Goal: Transaction & Acquisition: Purchase product/service

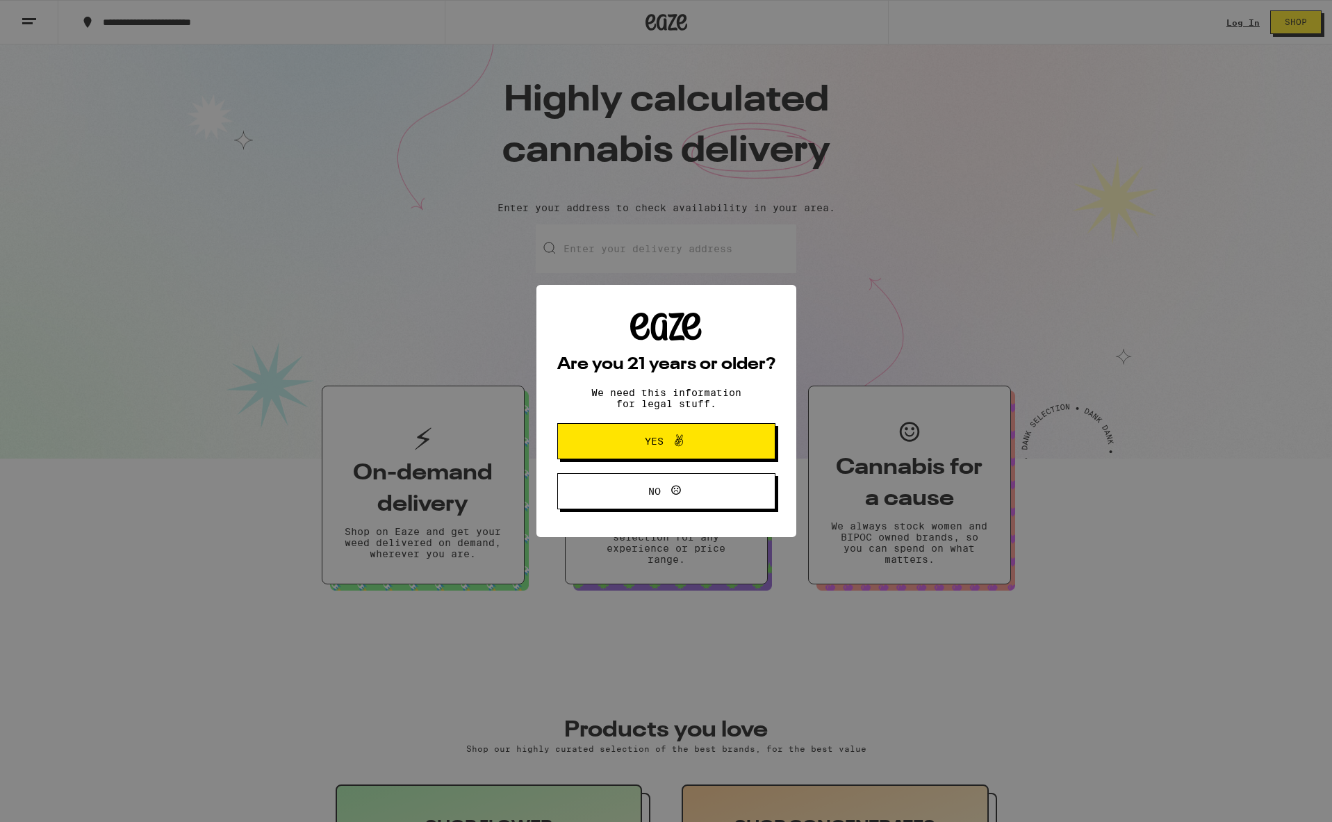
click at [649, 313] on div "Are you 21 years or older? We need this information for legal stuff. Yes No" at bounding box center [666, 411] width 1332 height 822
click at [639, 440] on span "Yes" at bounding box center [667, 441] width 106 height 18
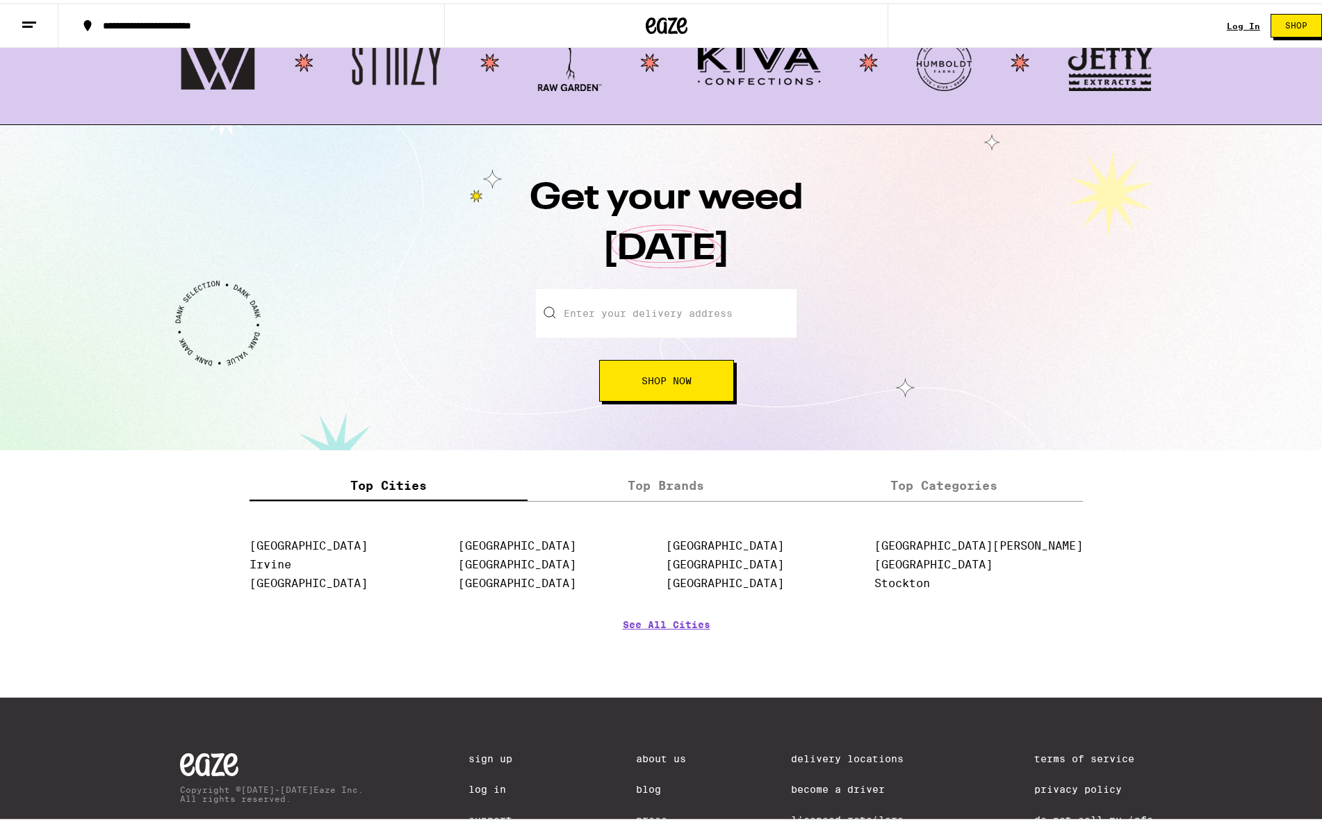
scroll to position [1384, 0]
click at [619, 305] on input "Enter your delivery address" at bounding box center [666, 309] width 261 height 49
type input "[STREET_ADDRESS][PERSON_NAME]"
click at [601, 312] on input "Enter your delivery address" at bounding box center [666, 309] width 261 height 49
click at [527, 564] on link "[GEOGRAPHIC_DATA]" at bounding box center [517, 560] width 118 height 13
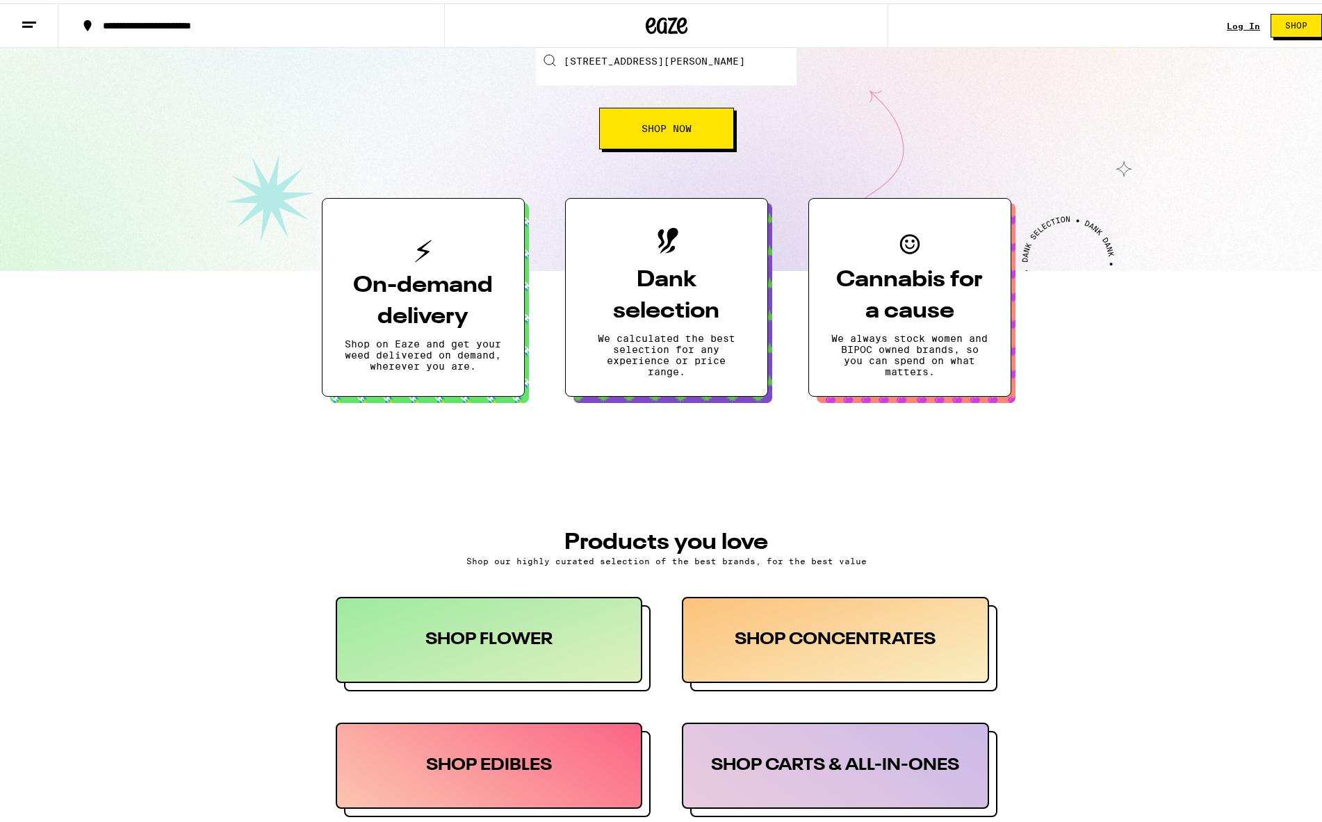
scroll to position [0, 0]
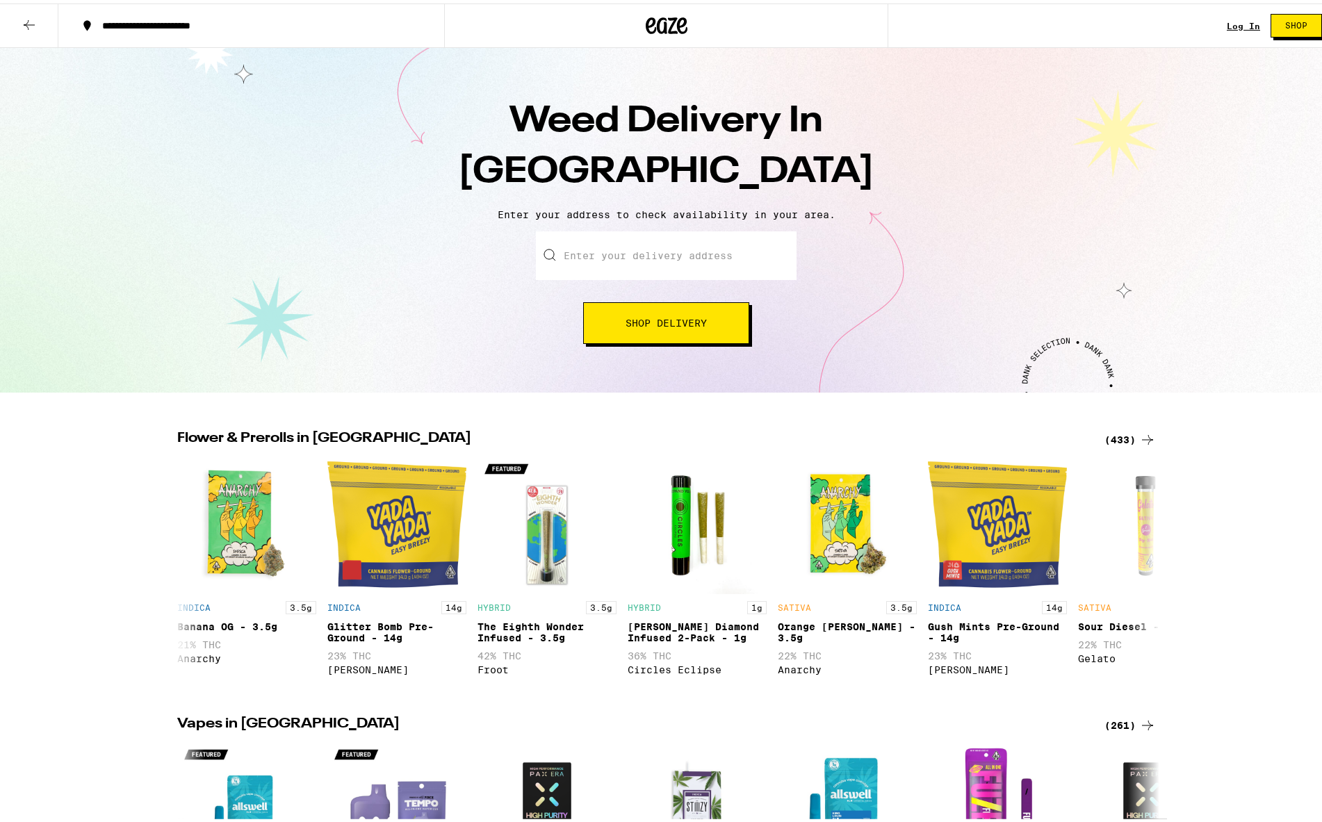
click at [163, 17] on div "**********" at bounding box center [259, 22] width 328 height 10
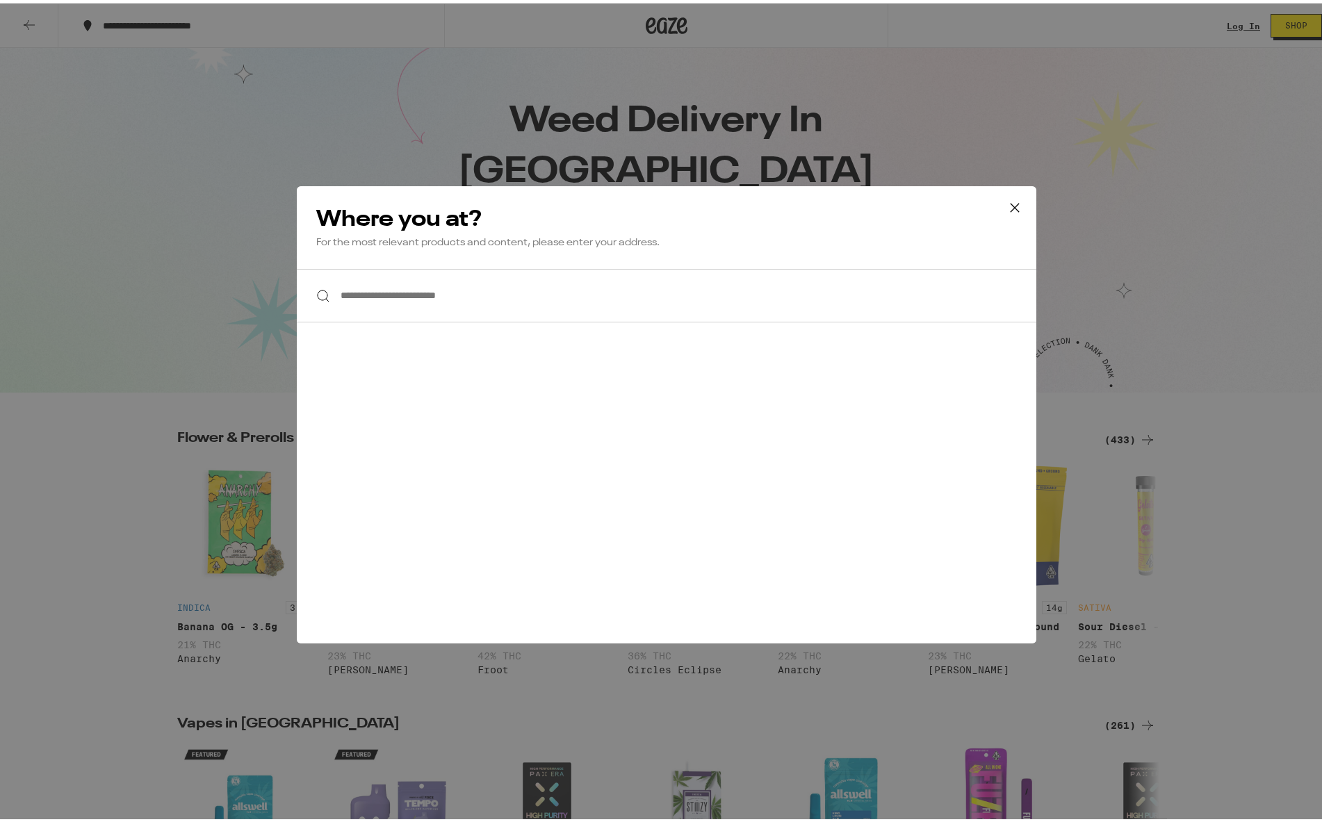
click at [352, 301] on input "**********" at bounding box center [667, 293] width 740 height 54
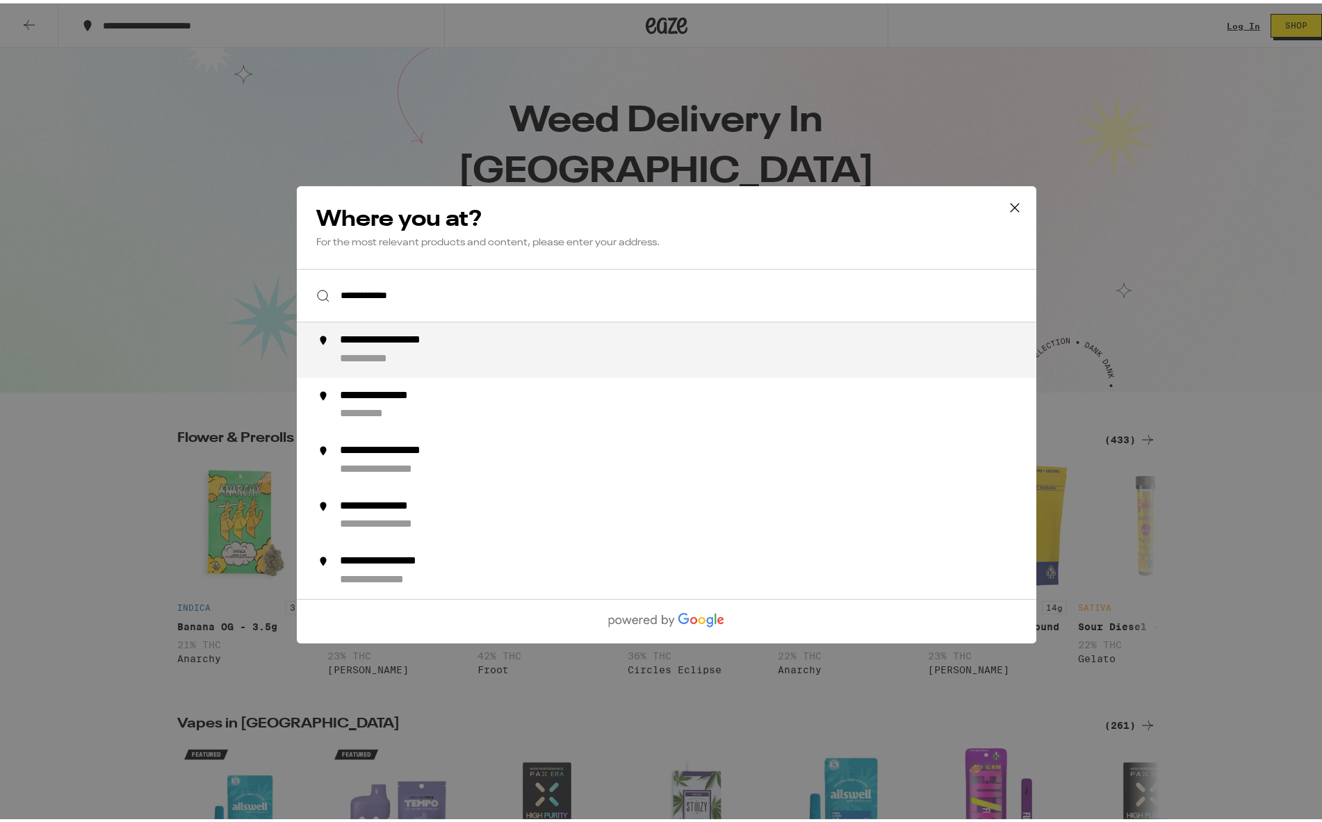
click at [383, 350] on div "**********" at bounding box center [378, 355] width 79 height 15
type input "**********"
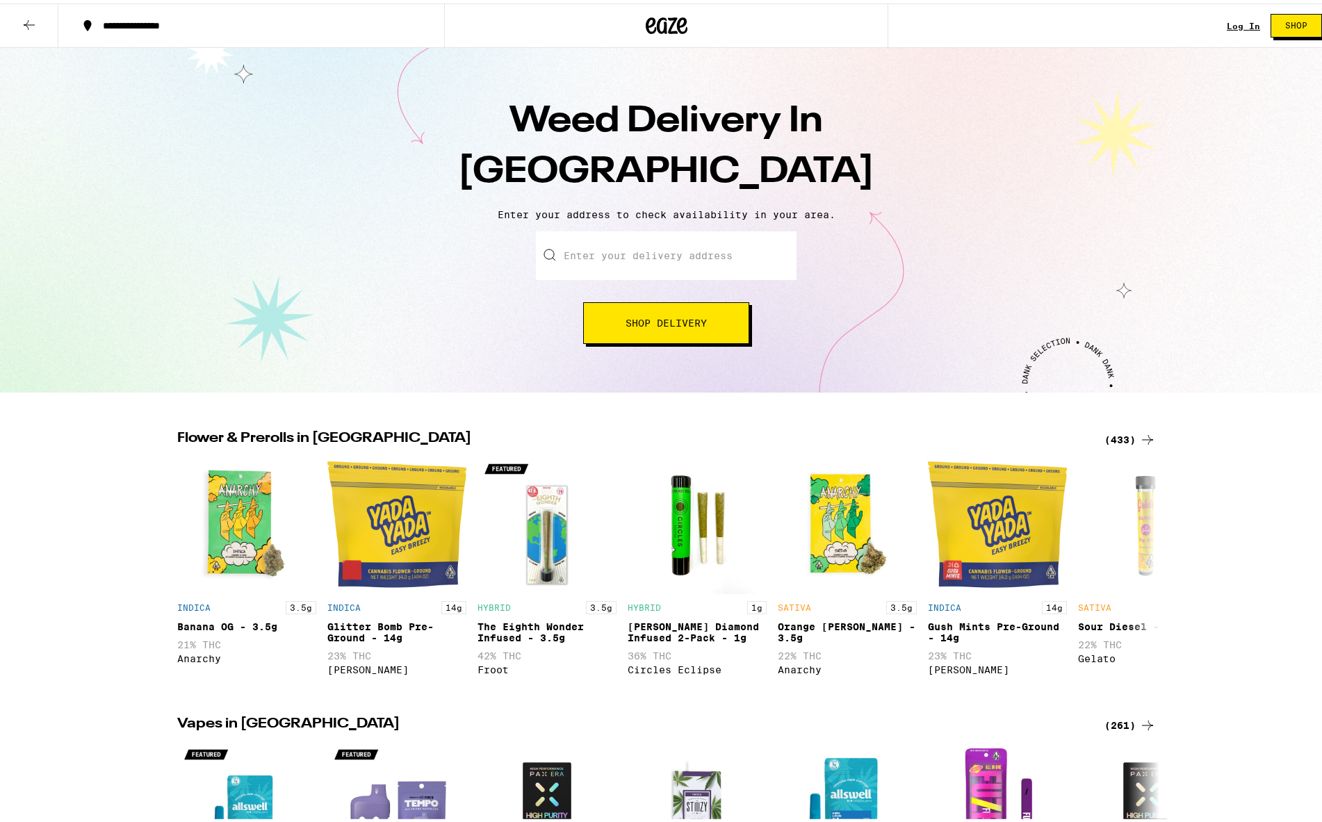
click at [613, 332] on button "Shop Delivery" at bounding box center [666, 320] width 166 height 42
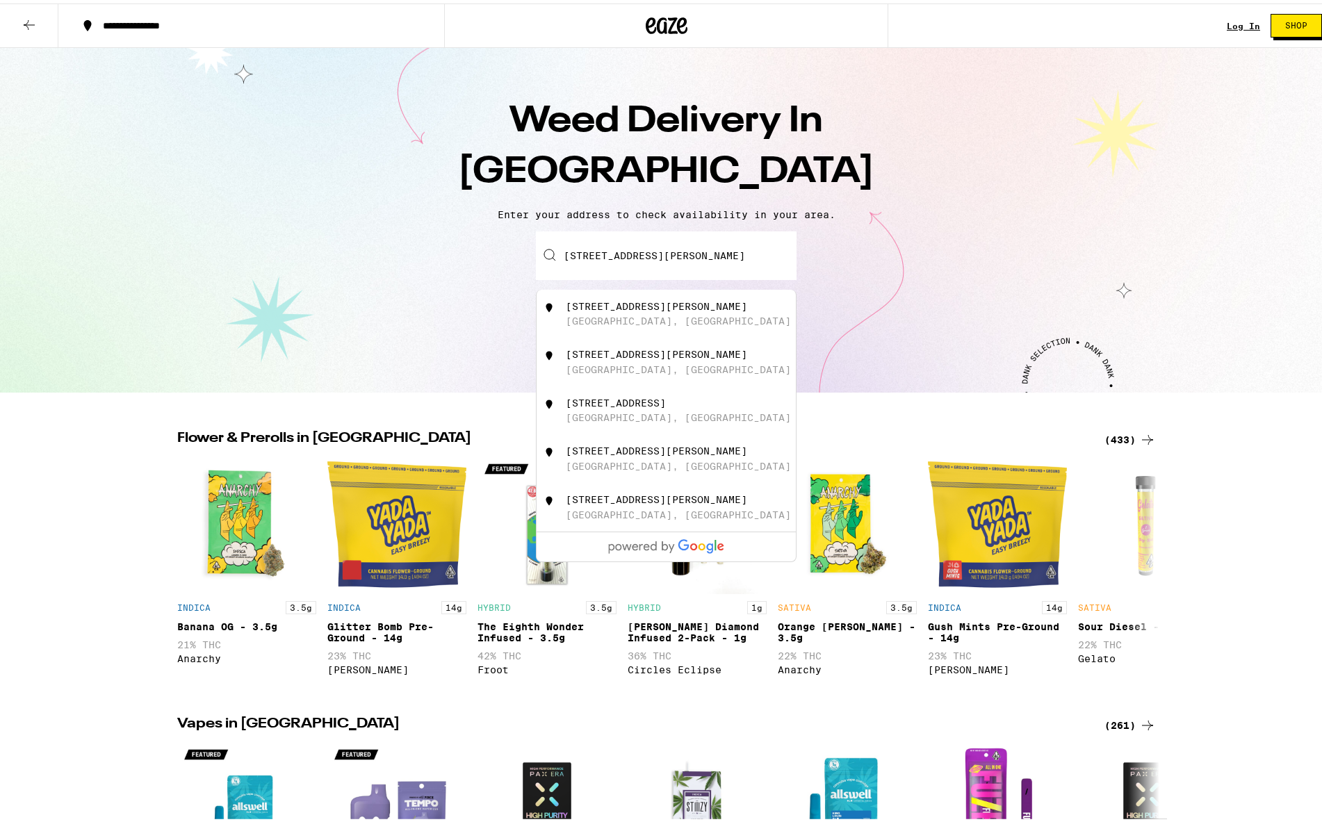
click at [571, 316] on div "[GEOGRAPHIC_DATA], [GEOGRAPHIC_DATA]" at bounding box center [678, 317] width 225 height 11
type input "[STREET_ADDRESS][PERSON_NAME]"
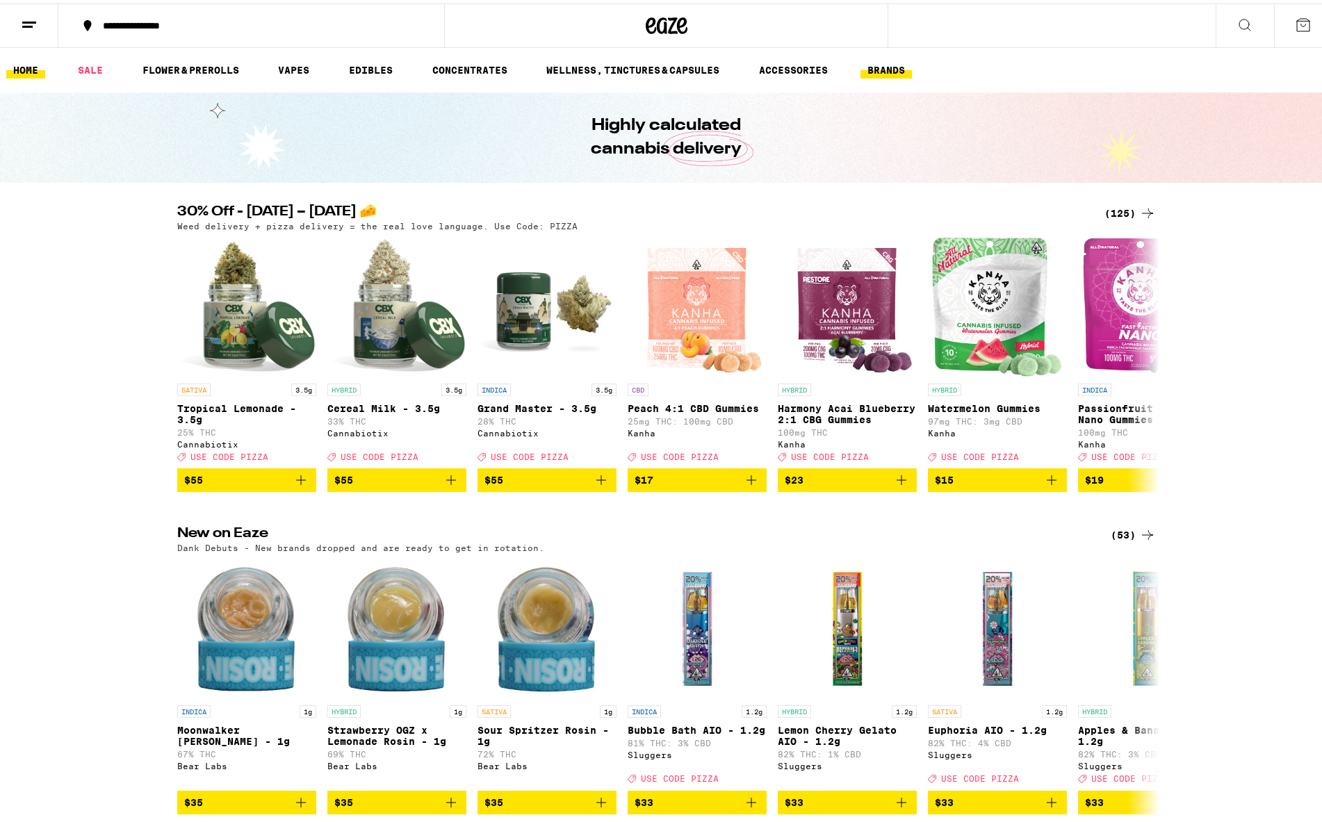
click at [897, 65] on button "BRANDS" at bounding box center [886, 66] width 51 height 17
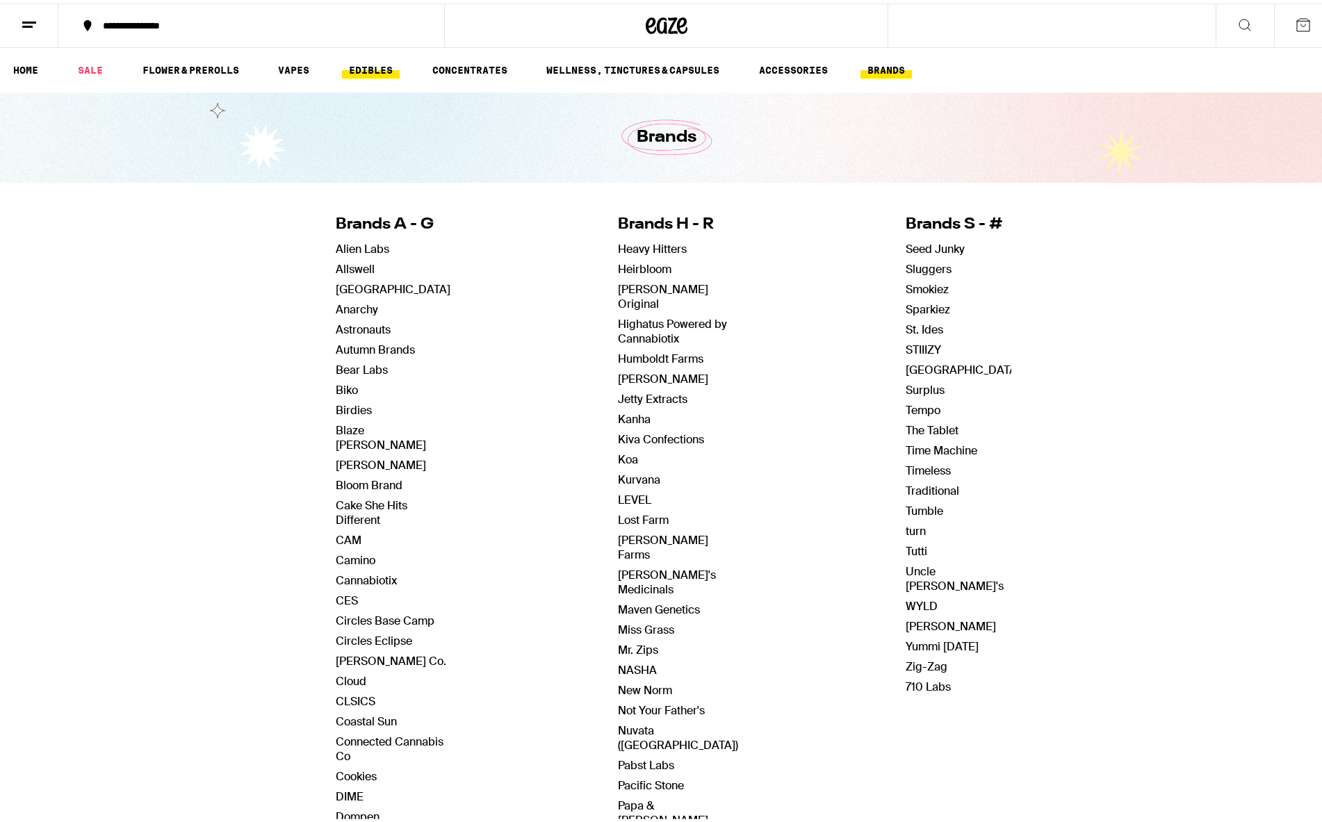
click at [375, 69] on link "EDIBLES" at bounding box center [371, 66] width 58 height 17
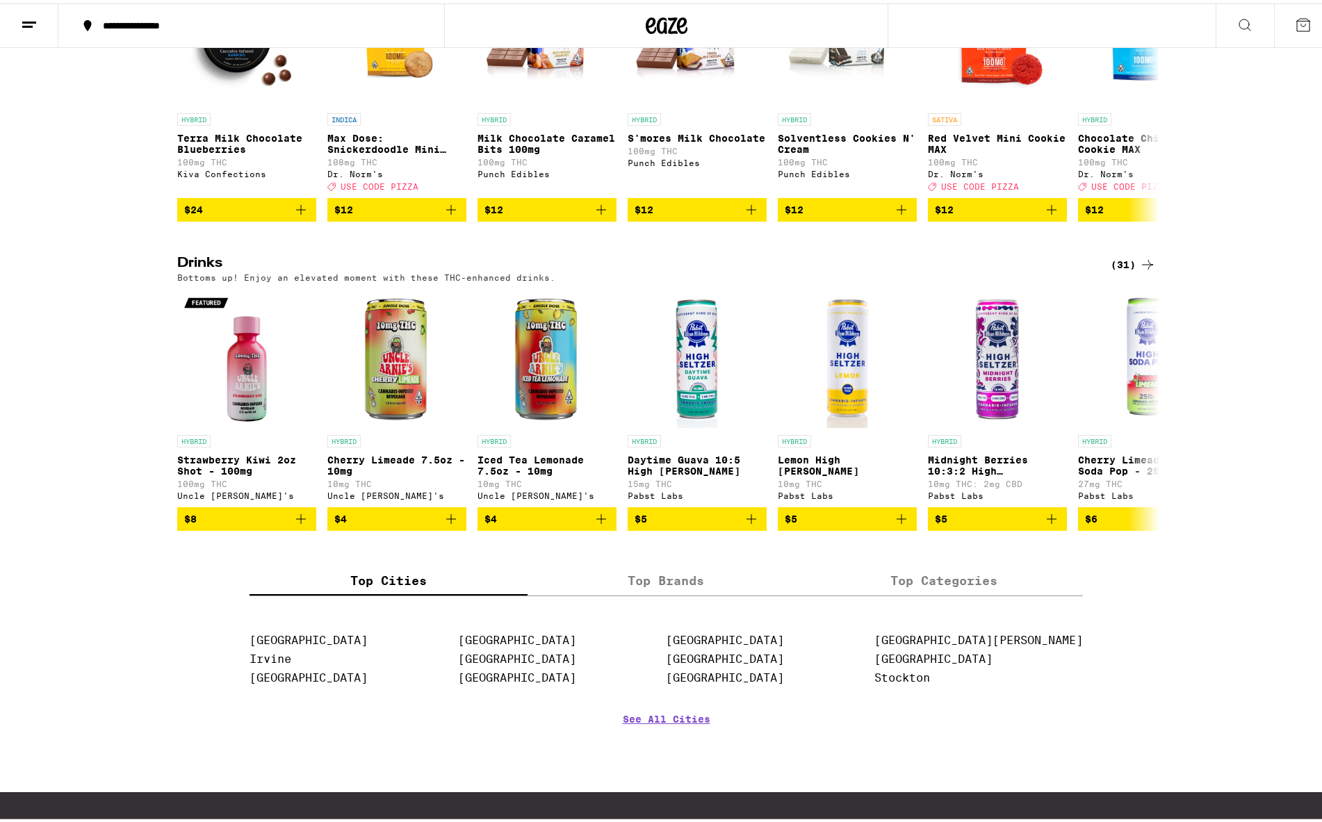
scroll to position [577, 0]
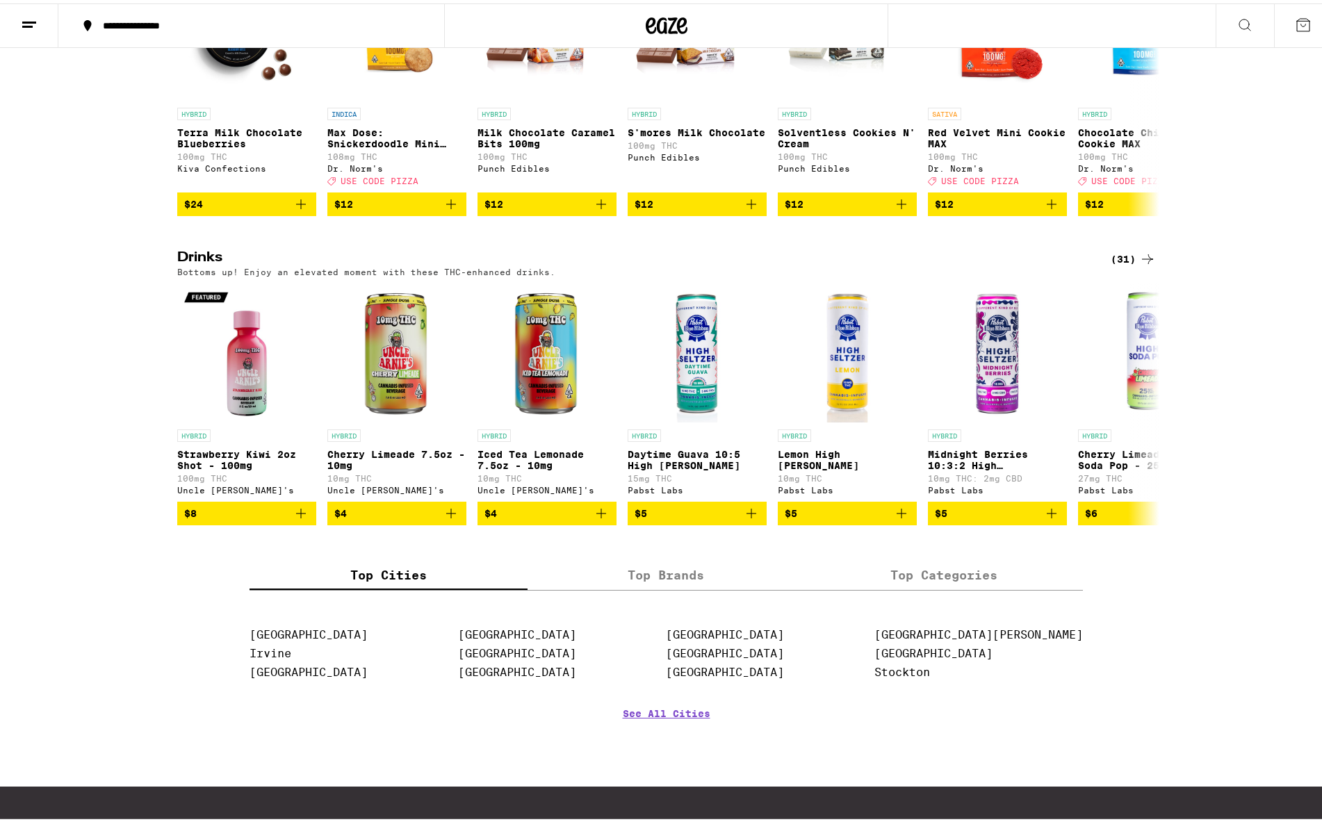
click at [1139, 264] on icon at bounding box center [1147, 255] width 17 height 17
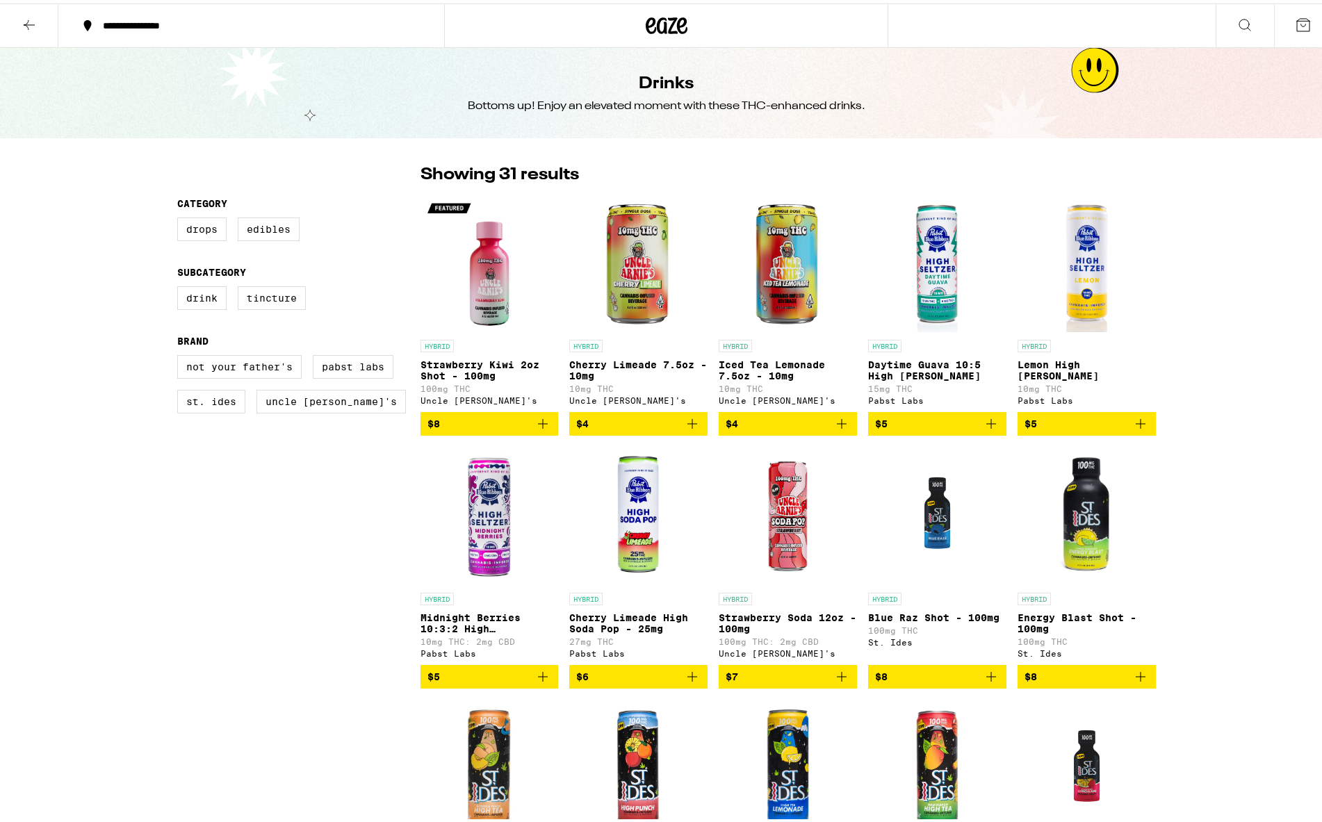
click at [1116, 273] on img "Open page for Lemon High Seltzer from Pabst Labs" at bounding box center [1087, 259] width 138 height 139
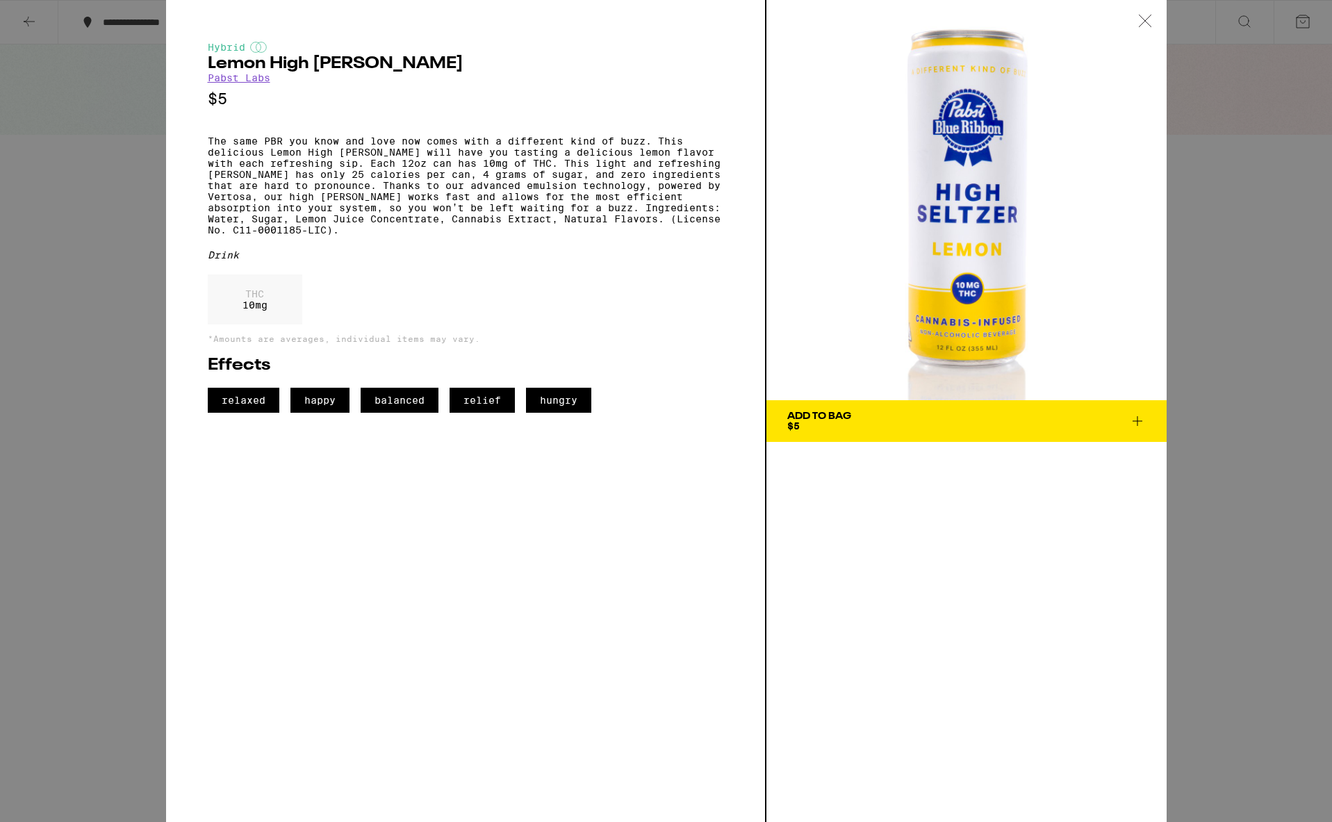
drag, startPoint x: 1150, startPoint y: 19, endPoint x: 1109, endPoint y: 32, distance: 43.5
click at [1150, 19] on icon at bounding box center [1146, 21] width 14 height 13
